Goal: Information Seeking & Learning: Learn about a topic

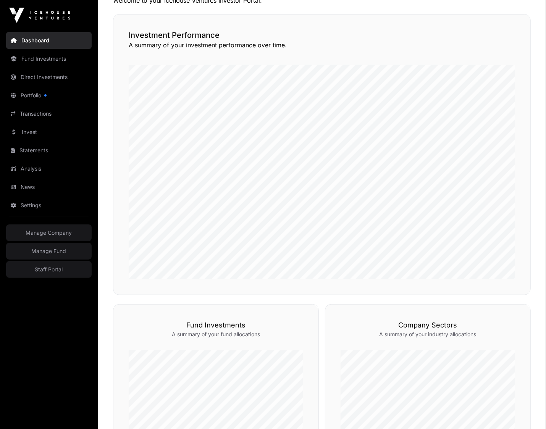
scroll to position [171, 0]
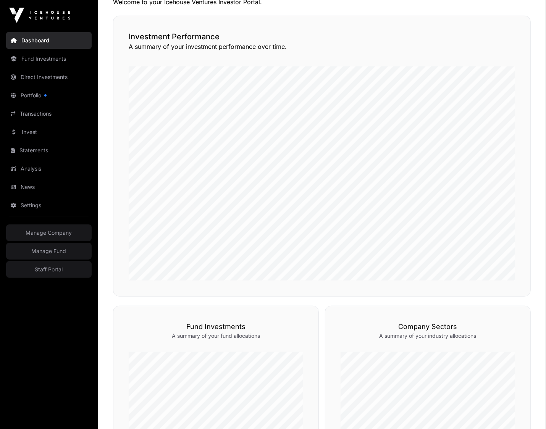
click at [52, 64] on link "Fund Investments" at bounding box center [48, 58] width 85 height 17
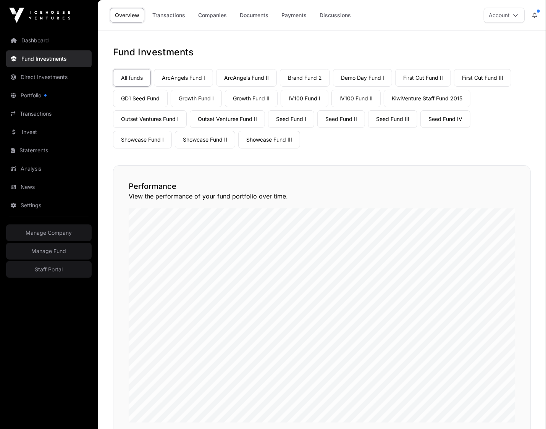
click at [380, 122] on link "Seed Fund III" at bounding box center [392, 119] width 49 height 18
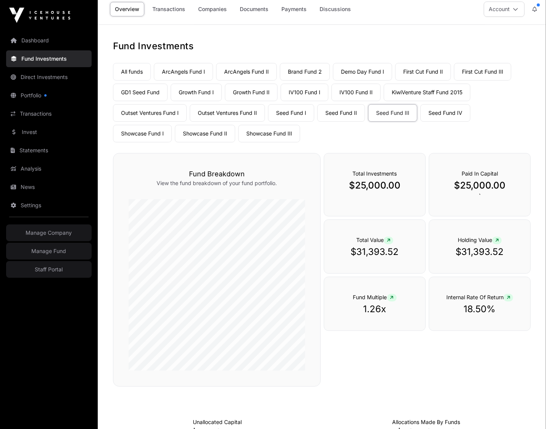
scroll to position [2, 0]
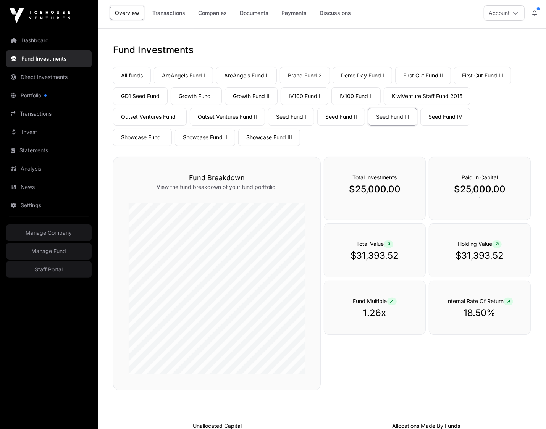
click at [217, 16] on link "Companies" at bounding box center [212, 13] width 39 height 15
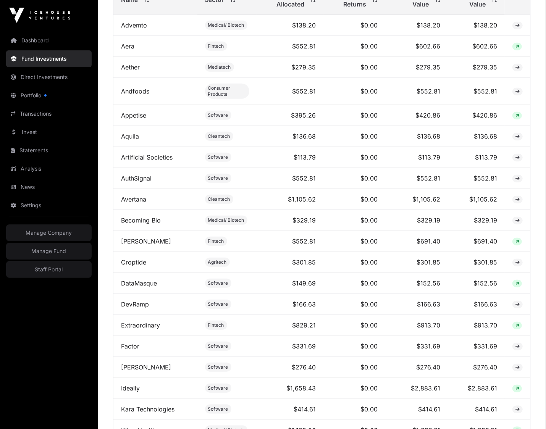
scroll to position [403, 0]
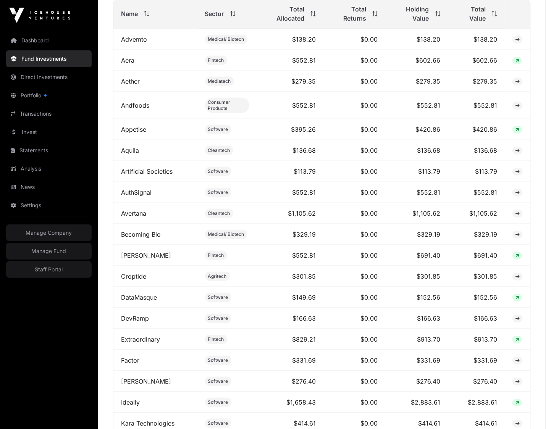
click at [296, 23] on th "Total Allocated" at bounding box center [290, 14] width 67 height 30
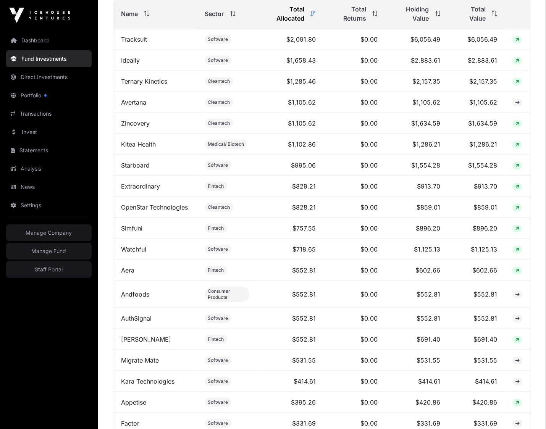
click at [345, 15] on span "Total Returns" at bounding box center [348, 14] width 35 height 18
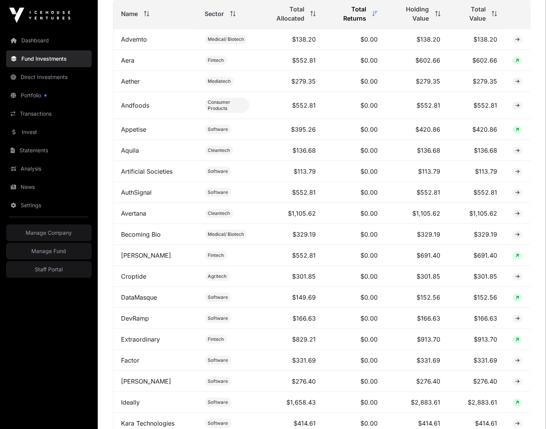
click at [345, 15] on span "Total Returns" at bounding box center [348, 14] width 35 height 18
click at [413, 15] on span "Holding Value" at bounding box center [411, 14] width 36 height 18
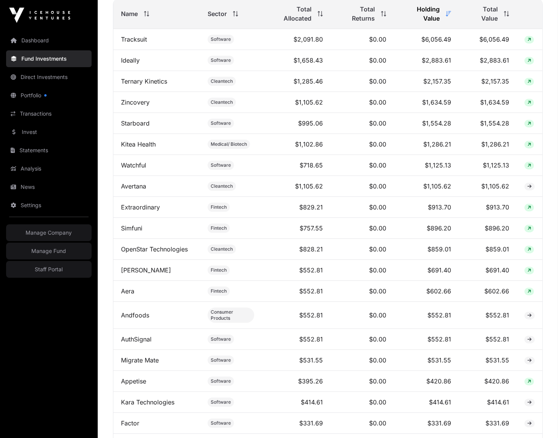
click at [133, 102] on link "Zincovery" at bounding box center [135, 102] width 29 height 8
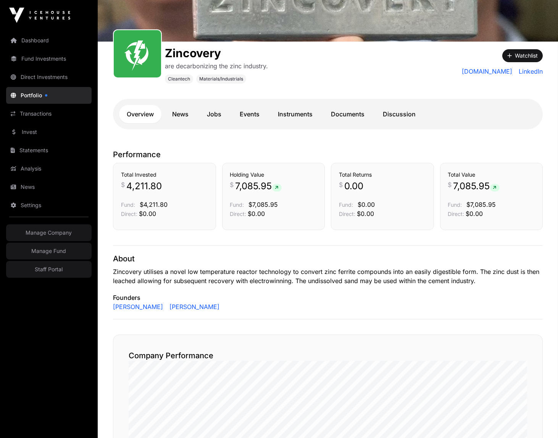
scroll to position [94, 0]
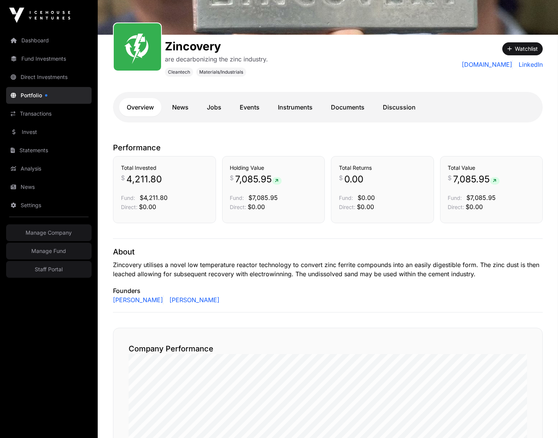
click at [183, 111] on link "News" at bounding box center [180, 107] width 32 height 18
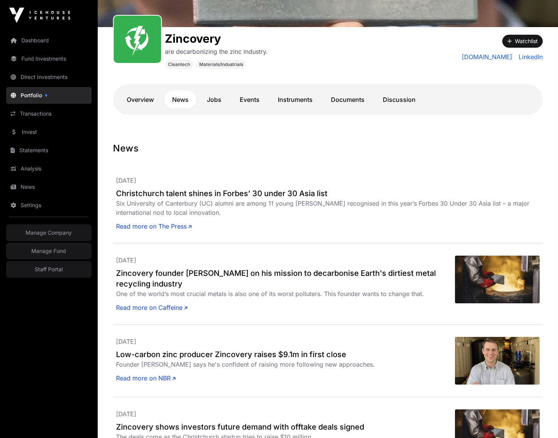
scroll to position [106, 0]
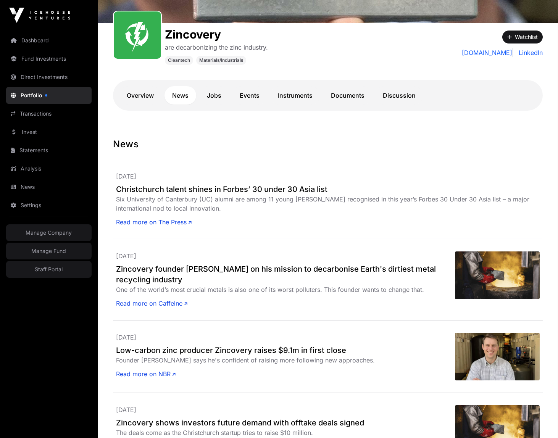
click at [285, 100] on link "Instruments" at bounding box center [295, 95] width 50 height 18
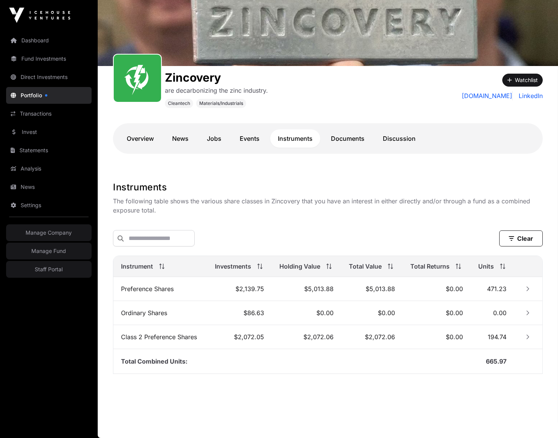
click at [359, 141] on link "Documents" at bounding box center [347, 138] width 49 height 18
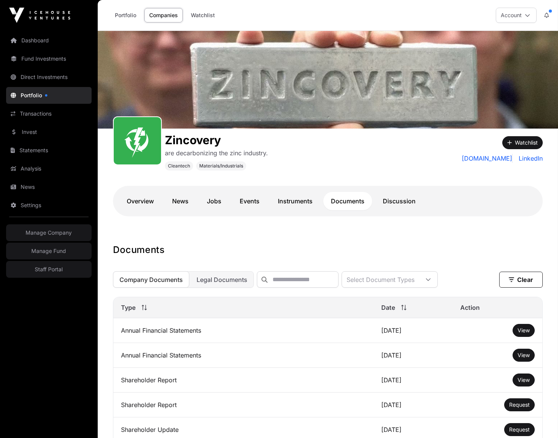
click at [25, 146] on link "Statements" at bounding box center [48, 150] width 85 height 17
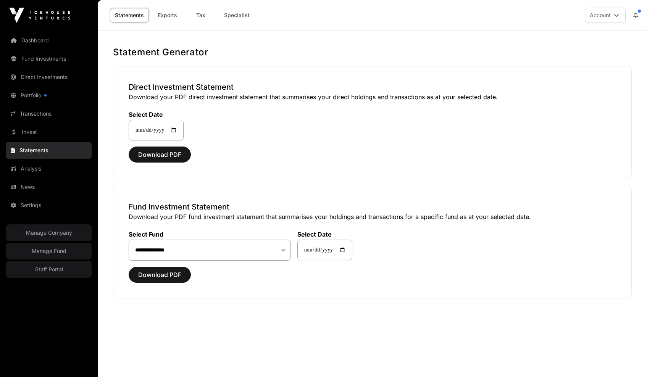
click at [308, 131] on div "**********" at bounding box center [372, 121] width 487 height 39
click at [57, 269] on link "Staff Portal" at bounding box center [48, 269] width 85 height 17
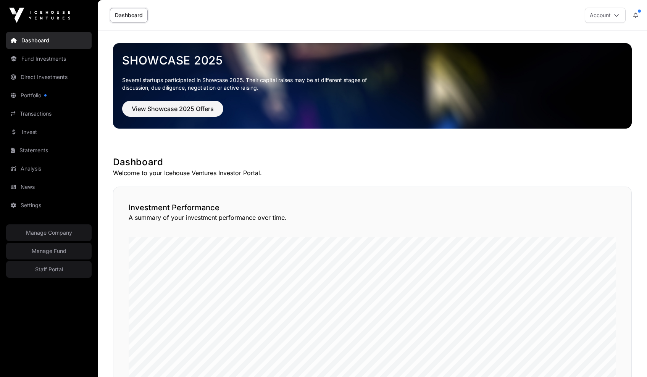
click at [24, 130] on link "Invest" at bounding box center [48, 132] width 85 height 17
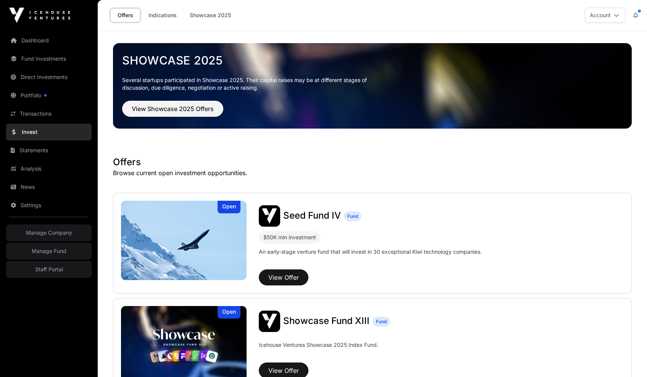
click at [307, 216] on span "Seed Fund IV" at bounding box center [312, 215] width 58 height 11
